Goal: Information Seeking & Learning: Learn about a topic

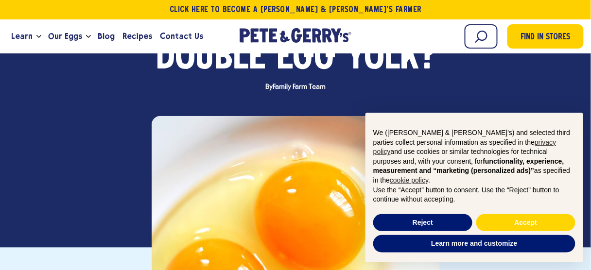
scroll to position [194, 0]
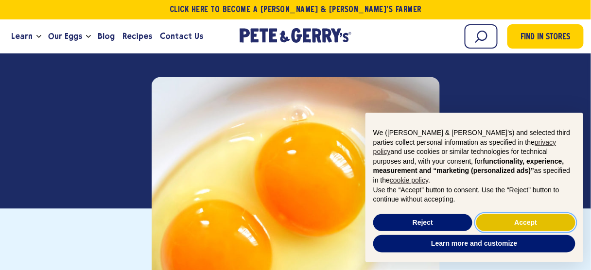
click at [524, 221] on button "Accept" at bounding box center [525, 222] width 99 height 17
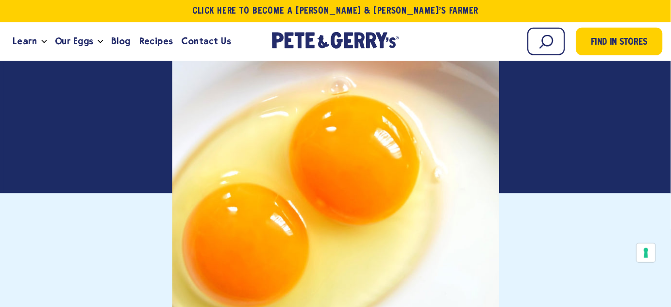
scroll to position [272, 0]
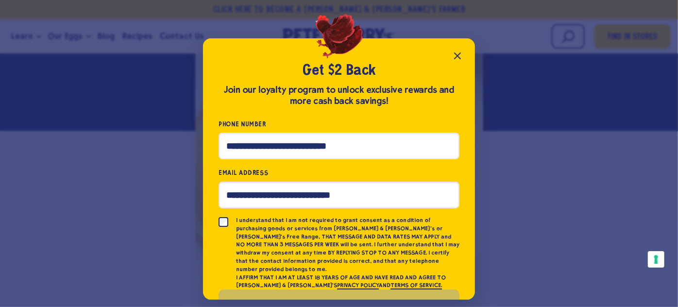
click at [461, 58] on icon "Close popup" at bounding box center [458, 56] width 12 height 12
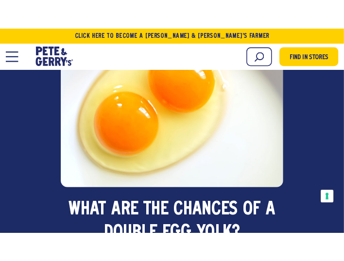
scroll to position [95, 0]
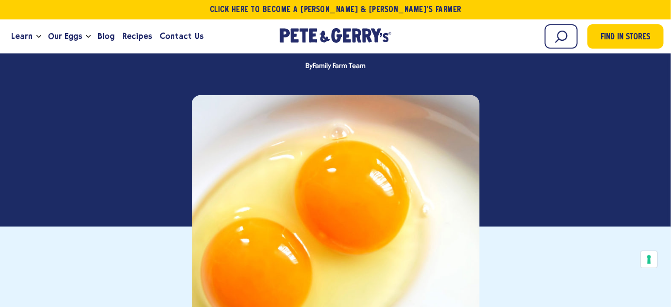
scroll to position [221, 0]
